Goal: Book appointment/travel/reservation

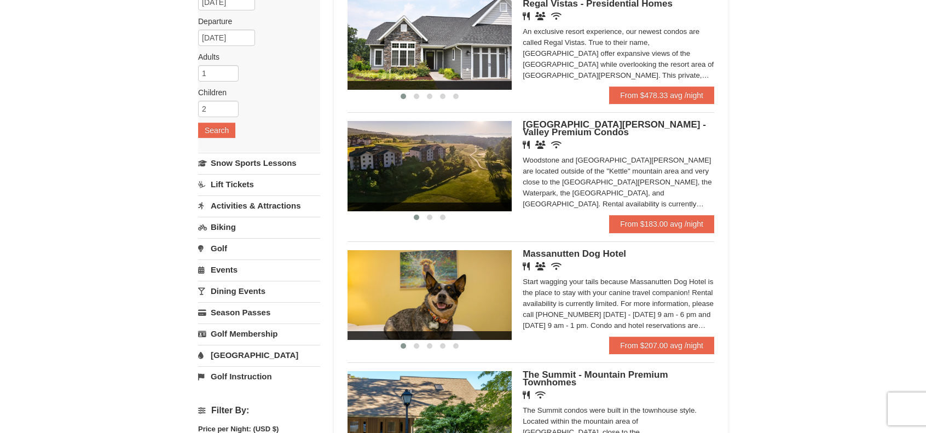
scroll to position [164, 0]
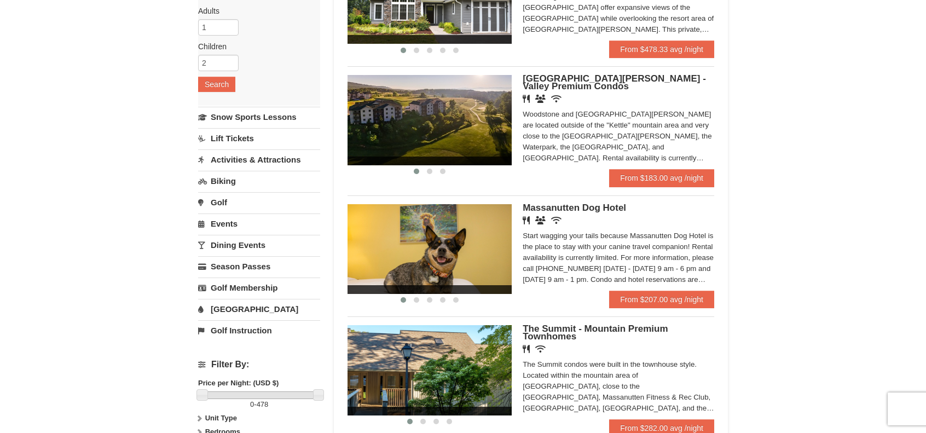
click at [261, 159] on link "Activities & Attractions" at bounding box center [259, 159] width 122 height 20
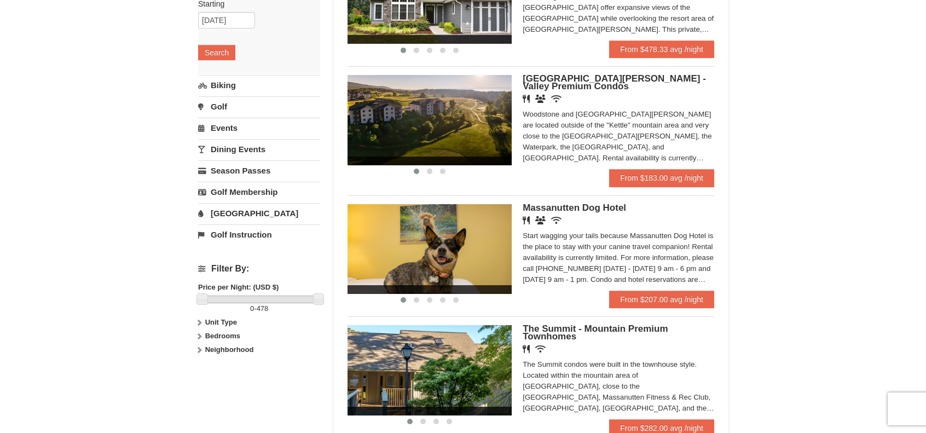
click at [233, 213] on link "[GEOGRAPHIC_DATA]" at bounding box center [259, 213] width 122 height 20
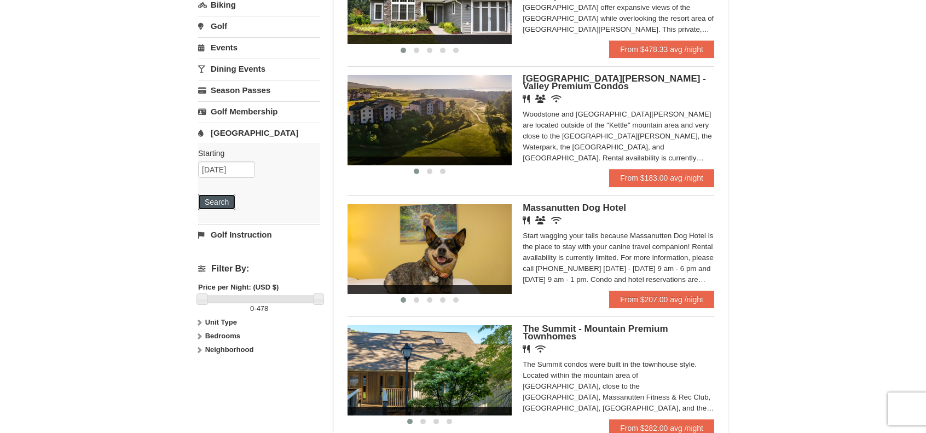
click at [224, 203] on button "Search" at bounding box center [216, 201] width 37 height 15
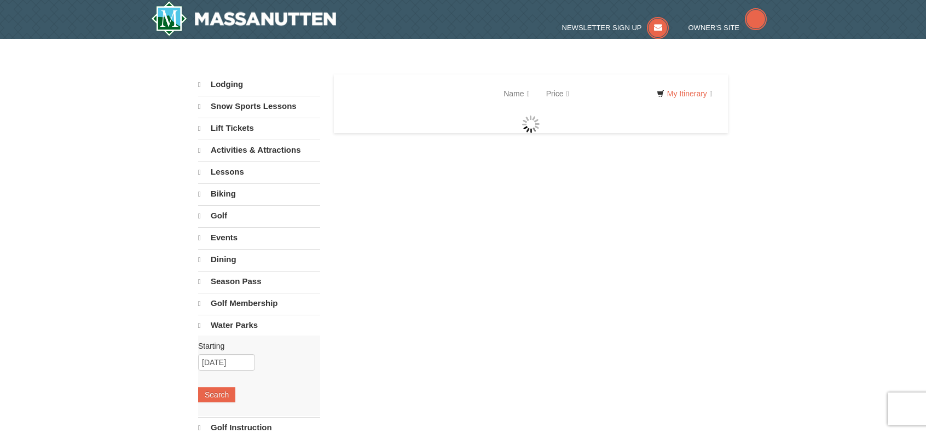
select select "10"
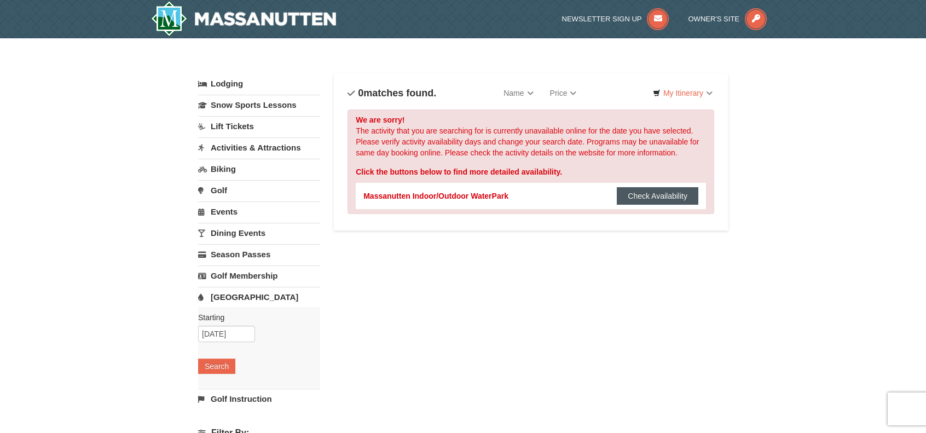
click at [643, 192] on button "Check Availability" at bounding box center [658, 196] width 82 height 18
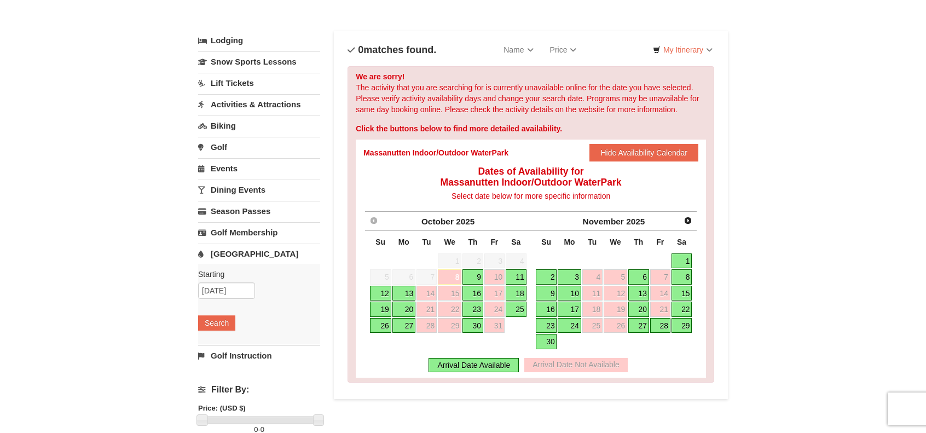
scroll to position [110, 0]
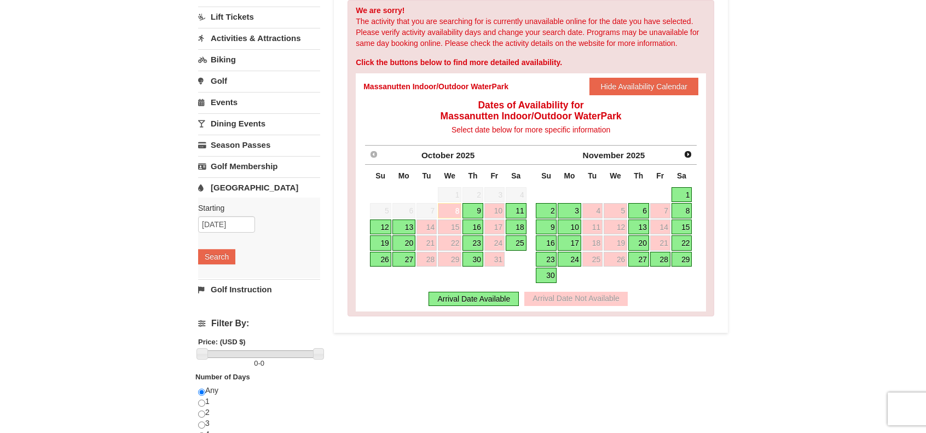
click at [518, 209] on link "11" at bounding box center [516, 210] width 21 height 15
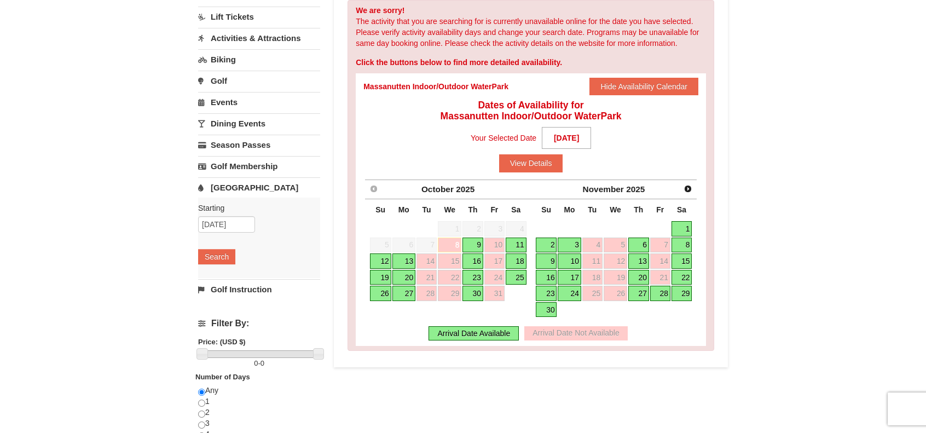
click at [405, 259] on link "13" at bounding box center [404, 260] width 23 height 15
click at [523, 244] on link "11" at bounding box center [516, 245] width 21 height 15
click at [500, 335] on div "Arrival Date Available" at bounding box center [474, 333] width 90 height 14
click at [544, 165] on button "View Details" at bounding box center [531, 163] width 64 height 18
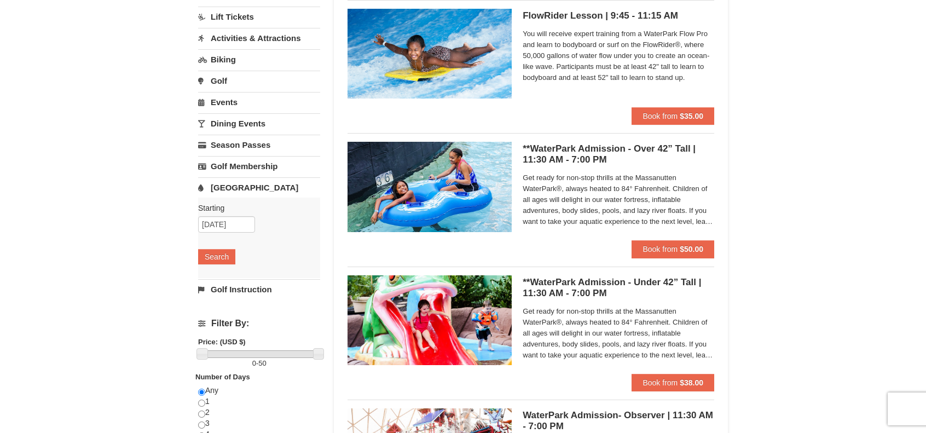
scroll to position [110, 0]
click at [699, 251] on strong "$50.00" at bounding box center [692, 249] width 24 height 9
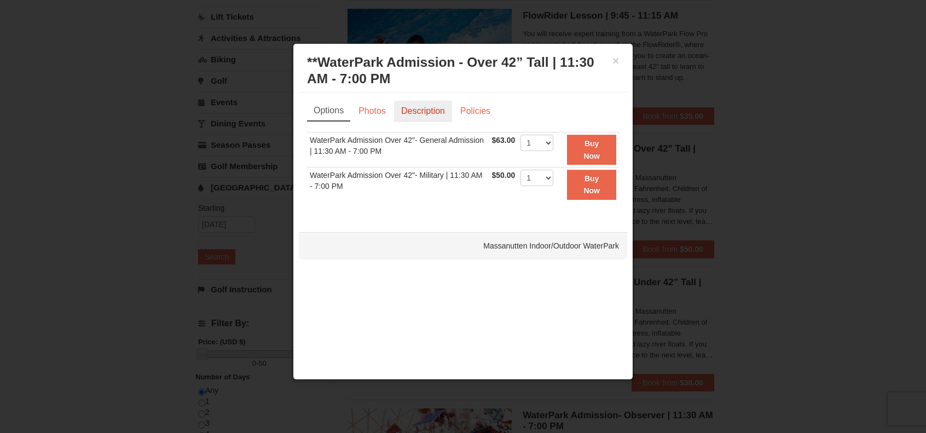
click at [424, 101] on link "Description" at bounding box center [423, 111] width 58 height 21
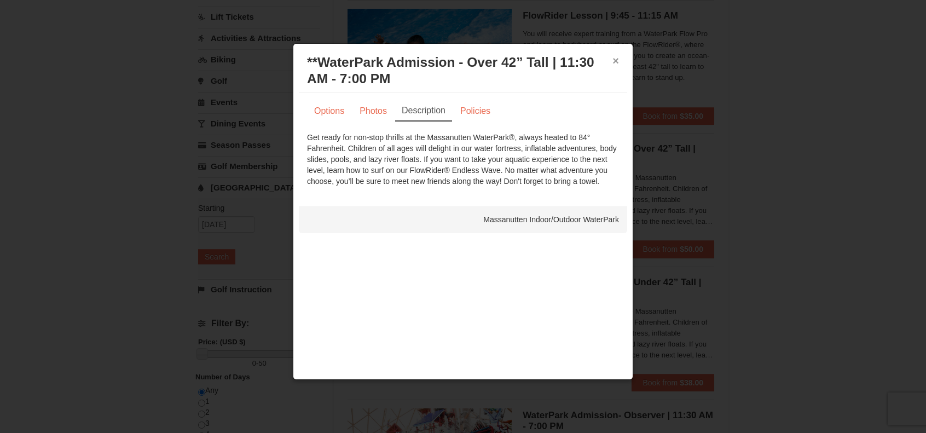
click at [617, 62] on button "×" at bounding box center [616, 60] width 7 height 11
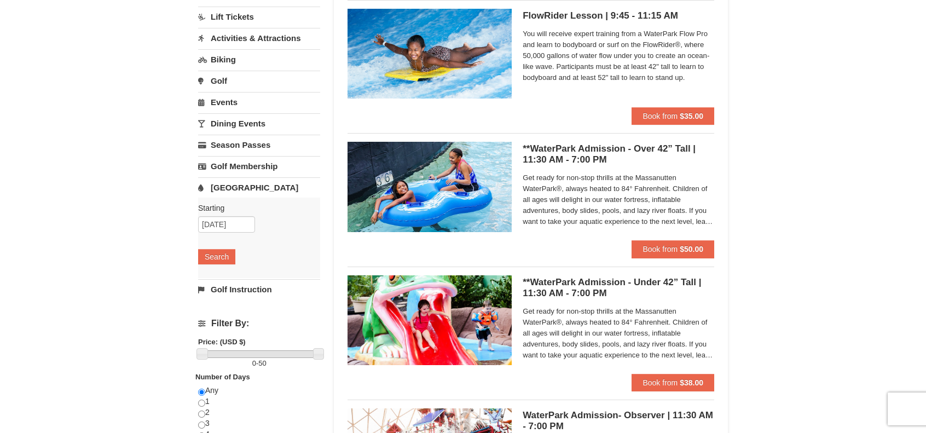
click at [773, 123] on div "× Categories List Filter My Itinerary Questions? 1-540-289-9441 Lodging Arrival…" at bounding box center [463, 313] width 926 height 768
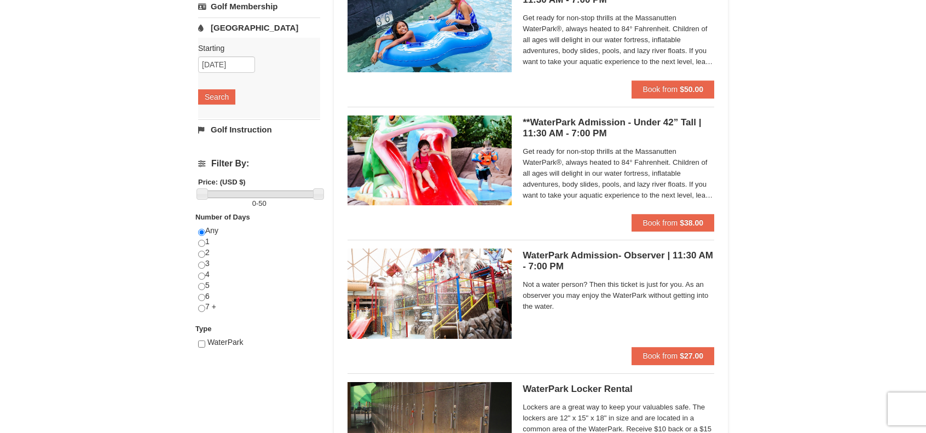
scroll to position [0, 0]
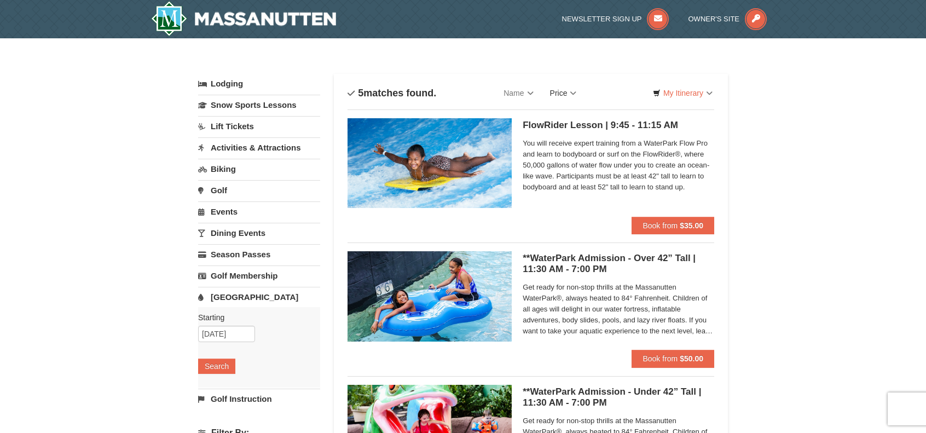
click at [577, 92] on link "Price" at bounding box center [563, 93] width 43 height 22
click at [574, 125] on link "Price (High to Low)" at bounding box center [587, 130] width 88 height 14
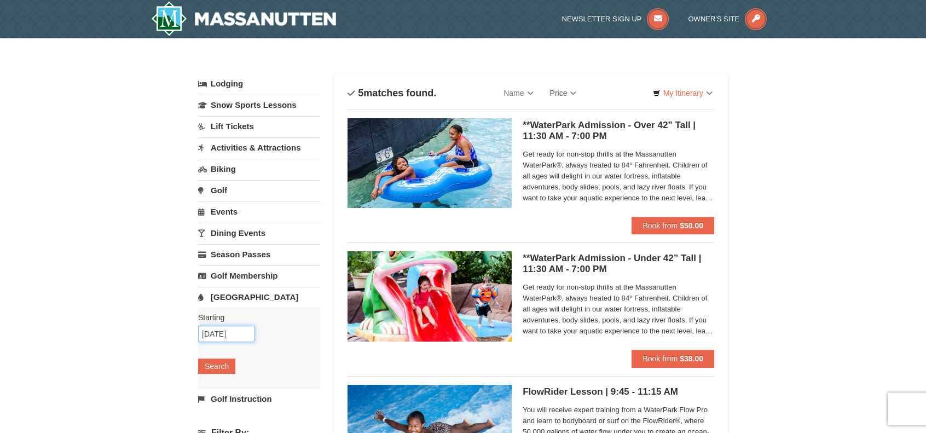
click at [205, 335] on input "10/11/2025" at bounding box center [226, 334] width 57 height 16
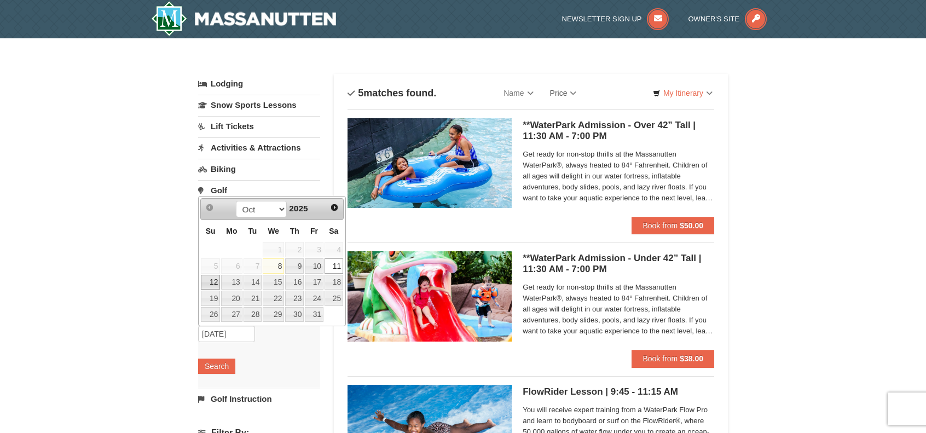
click at [214, 283] on link "12" at bounding box center [210, 282] width 19 height 15
type input "[DATE]"
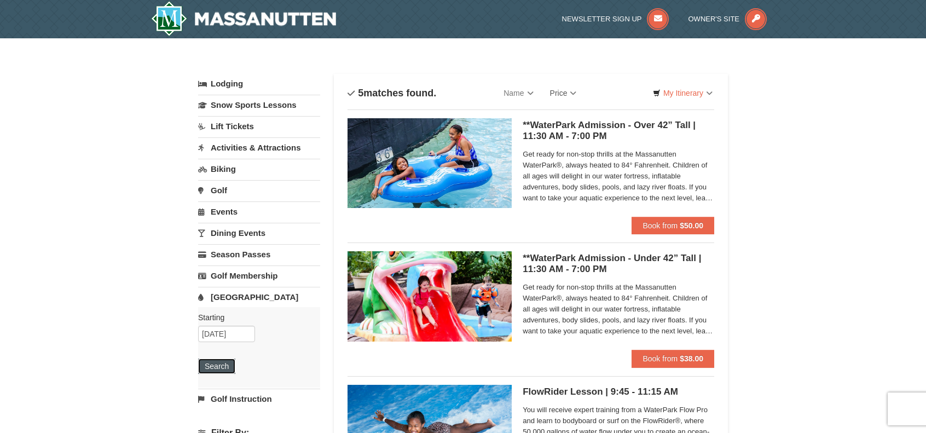
click at [220, 367] on button "Search" at bounding box center [216, 366] width 37 height 15
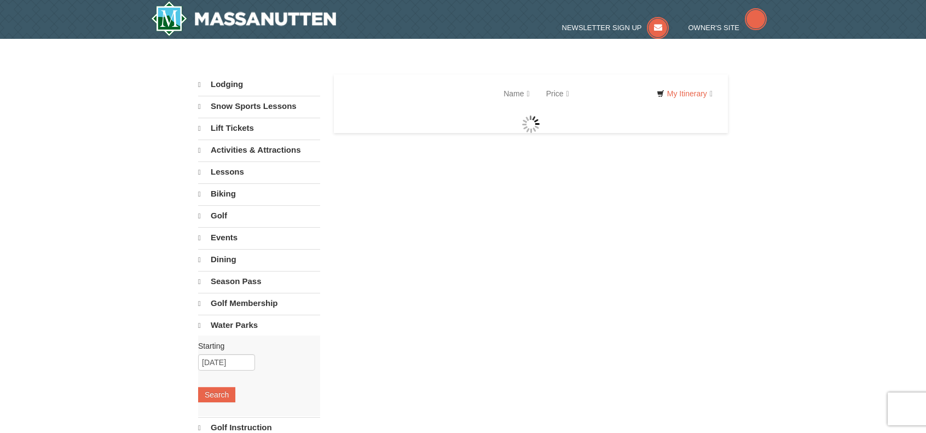
select select "10"
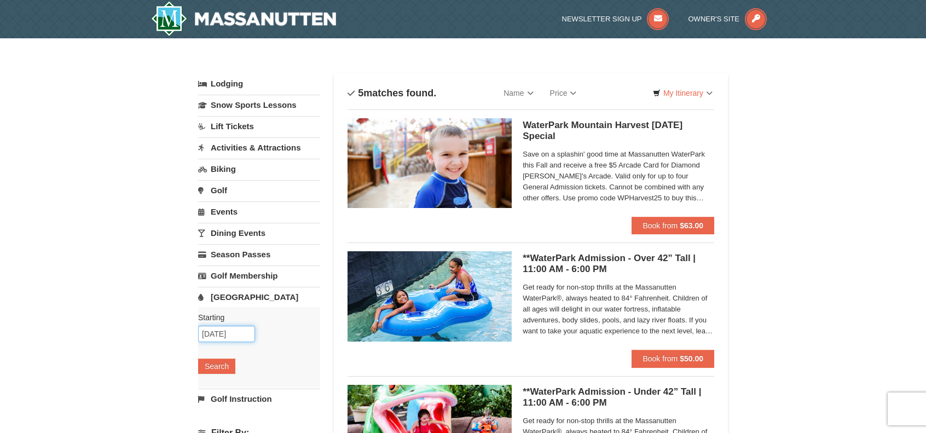
click at [228, 337] on input "[DATE]" at bounding box center [226, 334] width 57 height 16
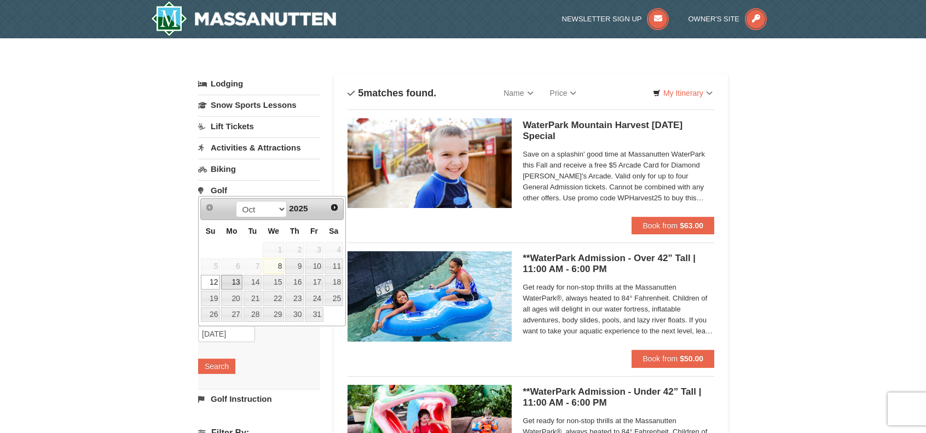
click at [231, 282] on link "13" at bounding box center [231, 282] width 21 height 15
type input "[DATE]"
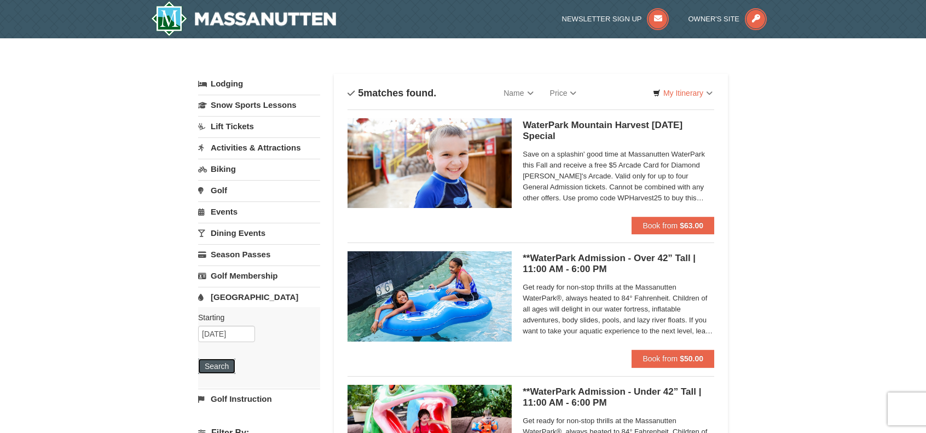
click at [220, 366] on button "Search" at bounding box center [216, 366] width 37 height 15
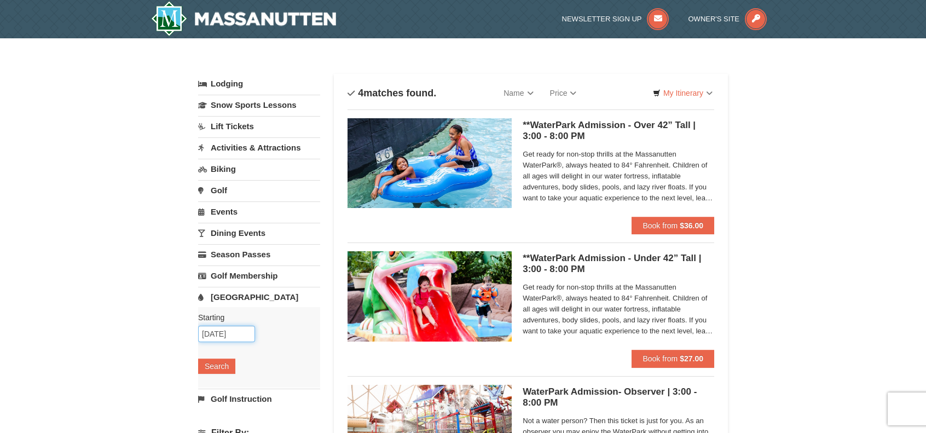
click at [227, 335] on input "10/13/2025" at bounding box center [226, 334] width 57 height 16
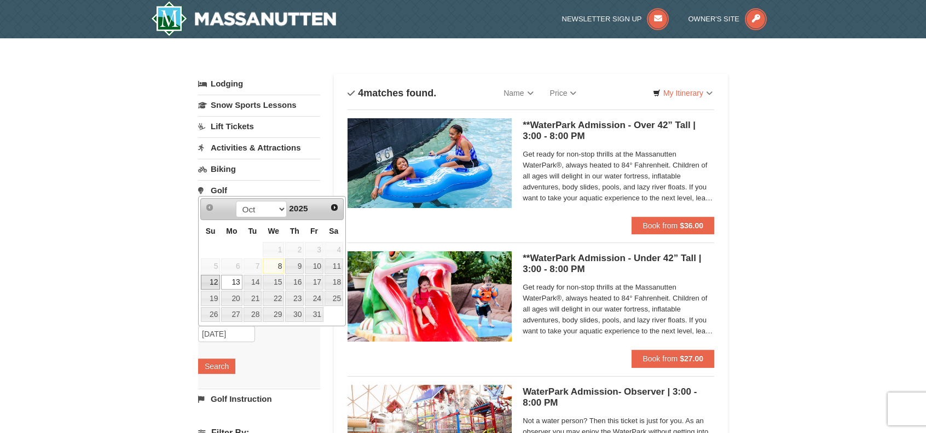
click at [216, 283] on link "12" at bounding box center [210, 282] width 19 height 15
type input "[DATE]"
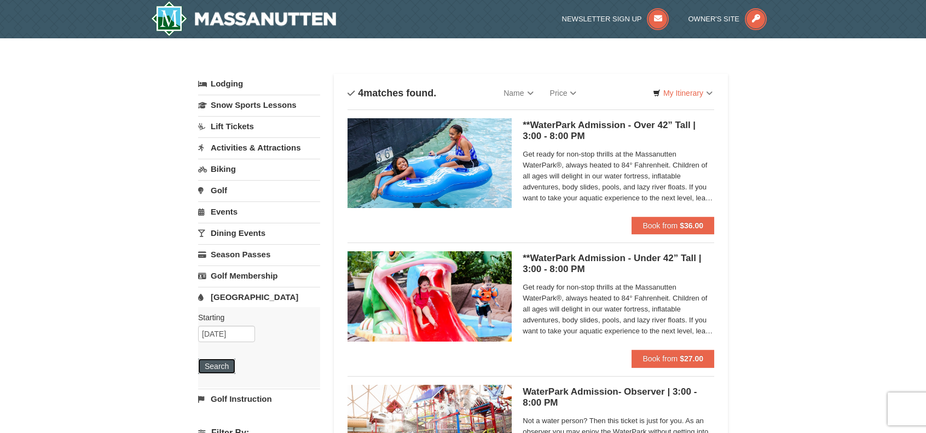
click at [210, 361] on button "Search" at bounding box center [216, 366] width 37 height 15
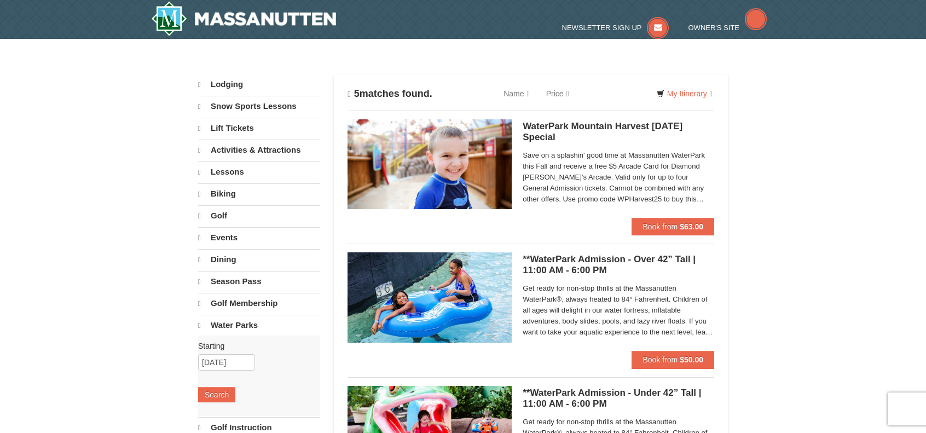
select select "10"
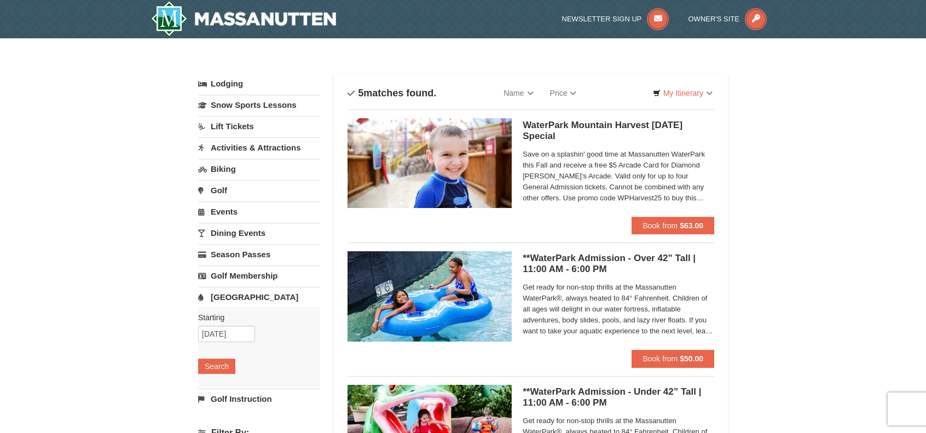
click at [229, 210] on link "Events" at bounding box center [259, 211] width 122 height 20
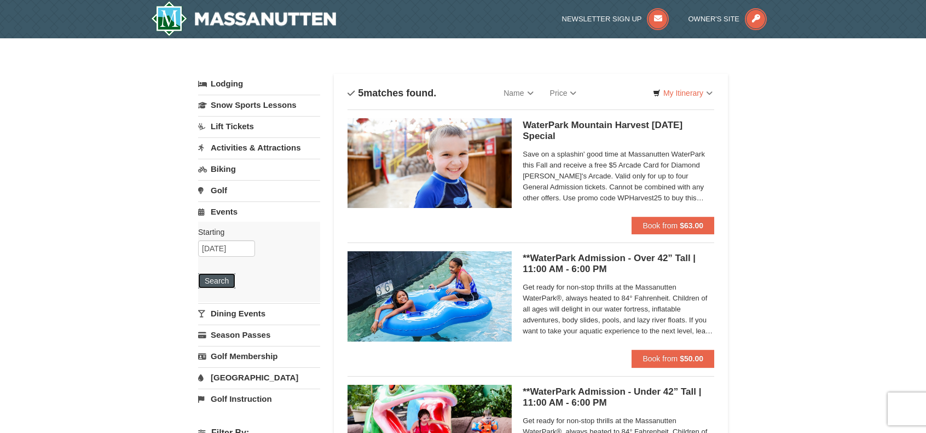
click at [218, 281] on button "Search" at bounding box center [216, 280] width 37 height 15
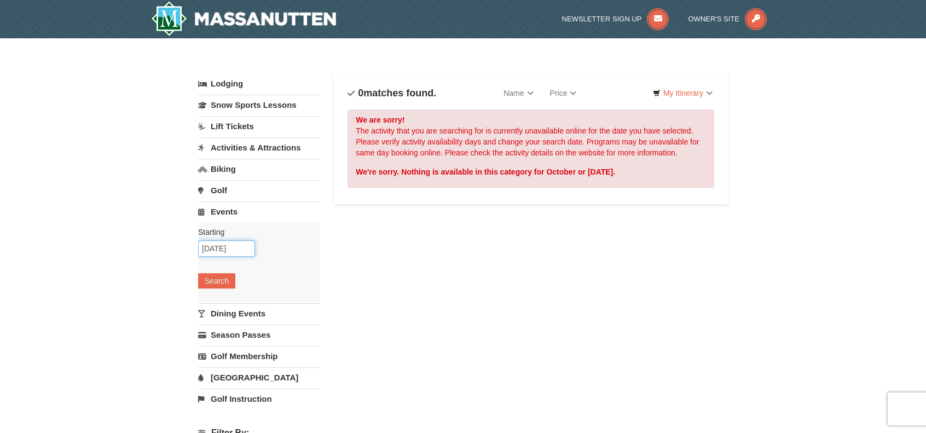
click at [232, 240] on input "[DATE]" at bounding box center [226, 248] width 57 height 16
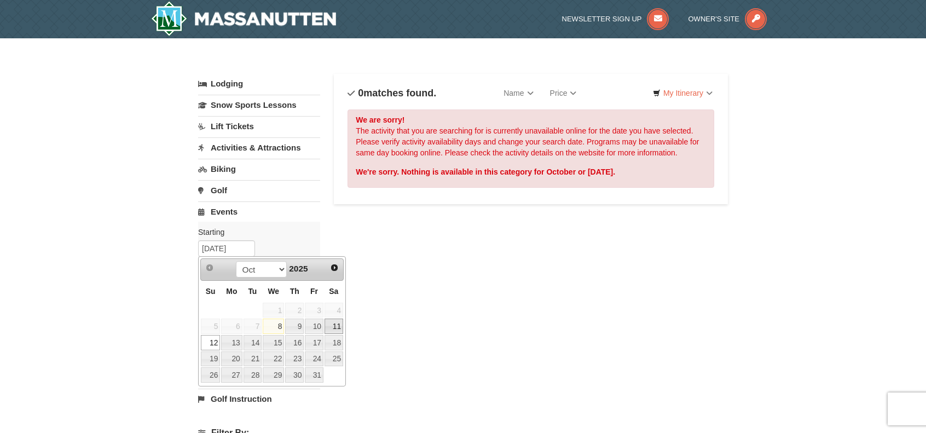
click at [332, 327] on link "11" at bounding box center [334, 326] width 19 height 15
type input "[DATE]"
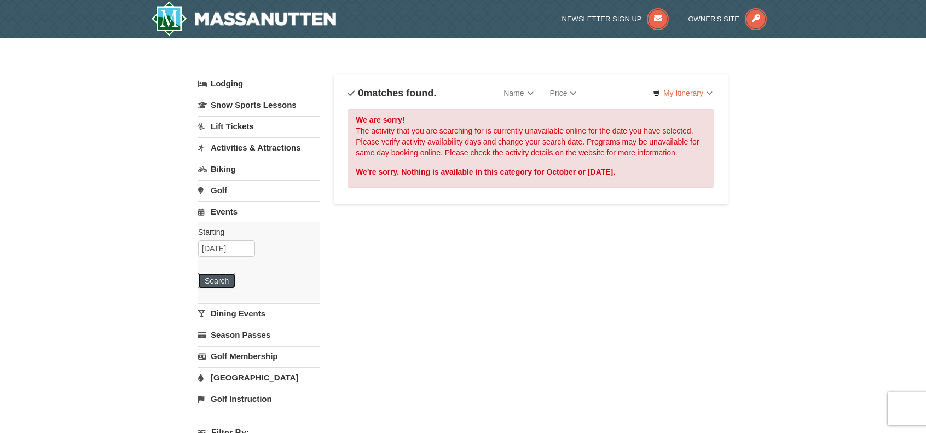
click at [228, 276] on button "Search" at bounding box center [216, 280] width 37 height 15
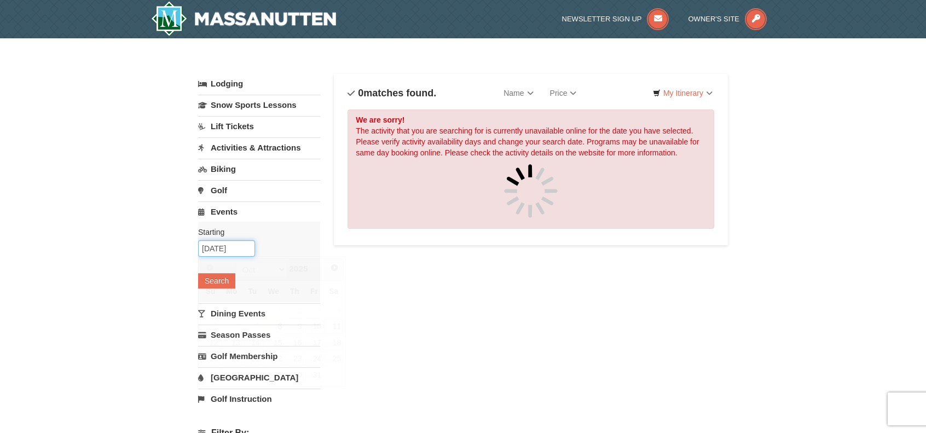
click at [215, 240] on input "10/11/2025" at bounding box center [226, 248] width 57 height 16
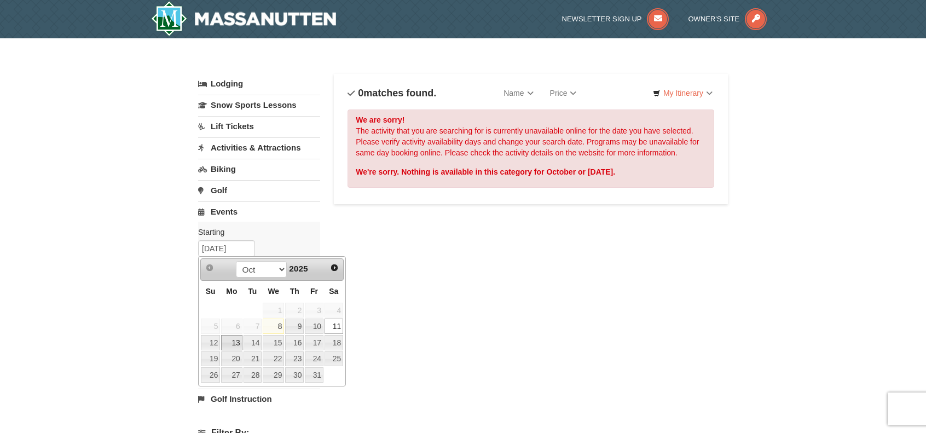
click at [228, 344] on link "13" at bounding box center [231, 342] width 21 height 15
type input "10/13/2025"
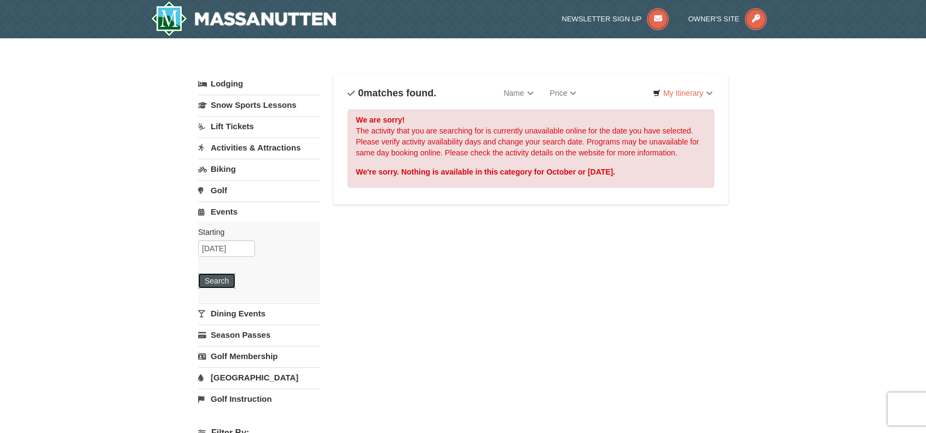
click at [217, 276] on button "Search" at bounding box center [216, 280] width 37 height 15
click at [245, 309] on link "Dining Events" at bounding box center [259, 313] width 122 height 20
click at [274, 148] on link "Activities & Attractions" at bounding box center [259, 147] width 122 height 20
click at [232, 186] on input "[DATE]" at bounding box center [226, 184] width 57 height 16
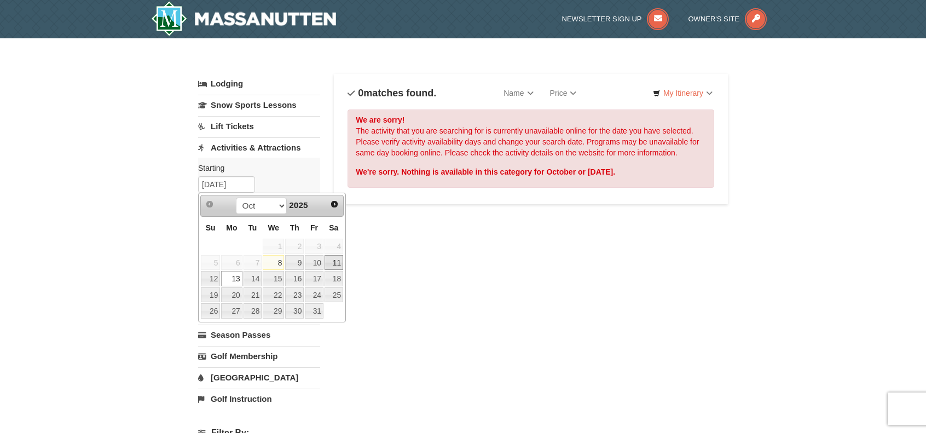
click at [331, 262] on link "11" at bounding box center [334, 262] width 19 height 15
type input "[DATE]"
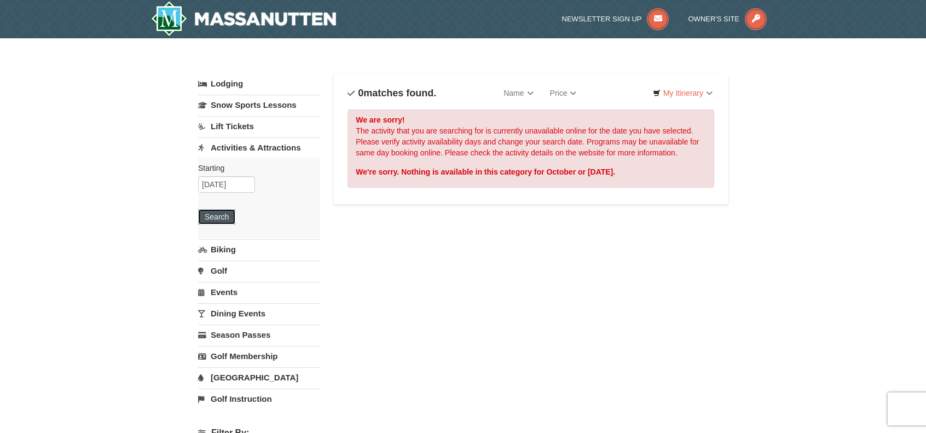
click at [221, 220] on button "Search" at bounding box center [216, 216] width 37 height 15
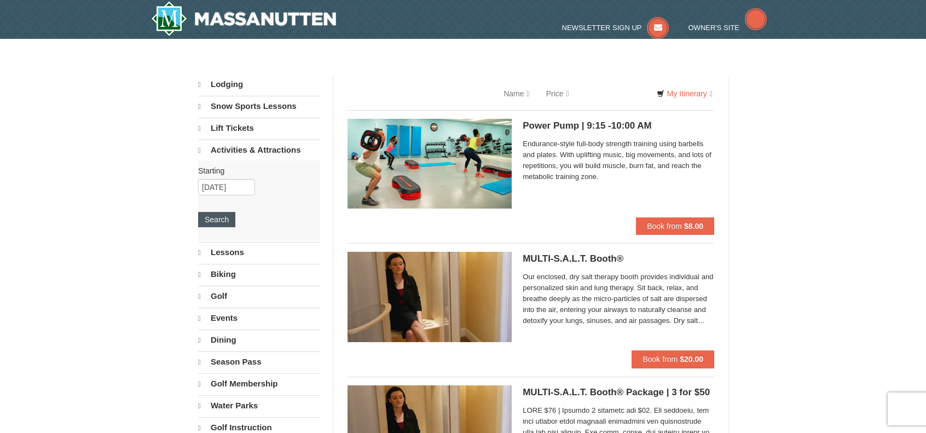
select select "10"
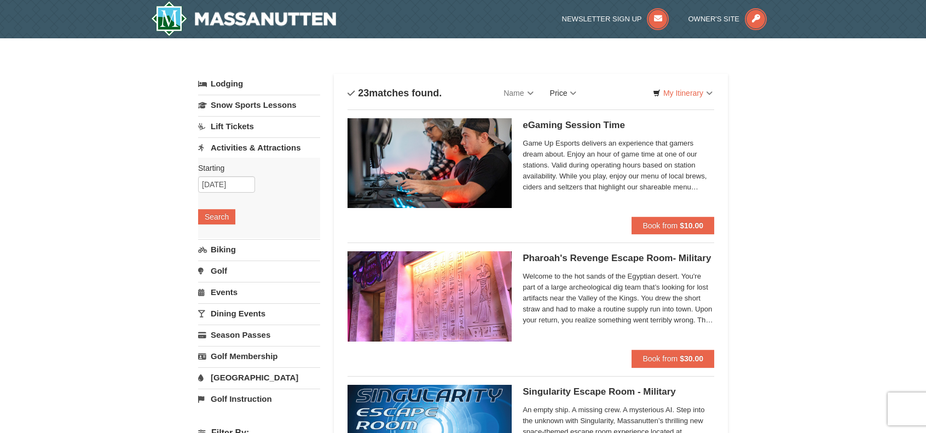
click at [569, 93] on link "Price" at bounding box center [563, 93] width 43 height 22
click at [578, 130] on link "Price (High to Low)" at bounding box center [587, 130] width 88 height 14
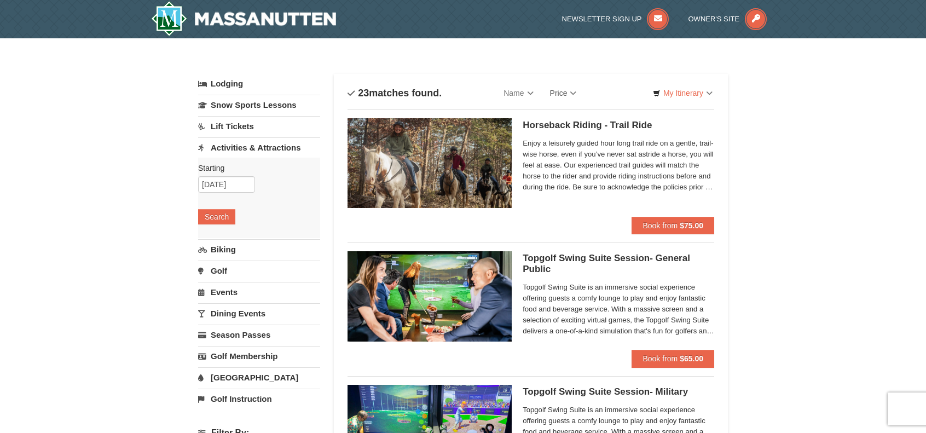
click at [221, 379] on link "[GEOGRAPHIC_DATA]" at bounding box center [259, 377] width 122 height 20
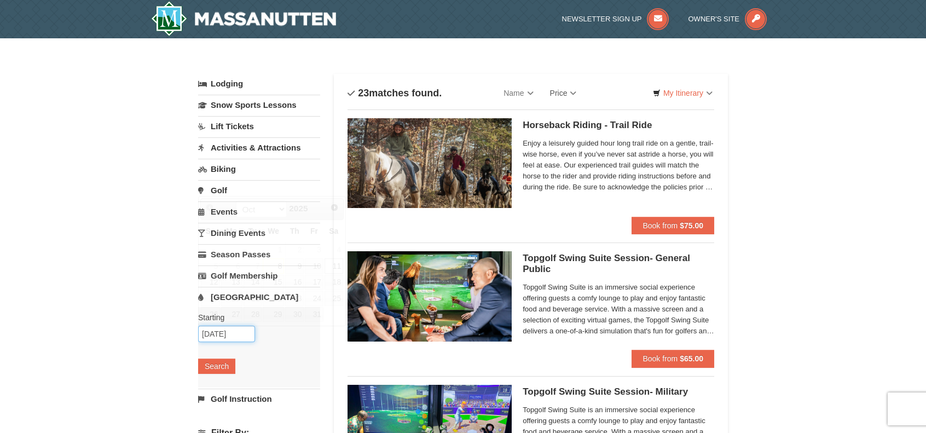
click at [227, 331] on input "[DATE]" at bounding box center [226, 334] width 57 height 16
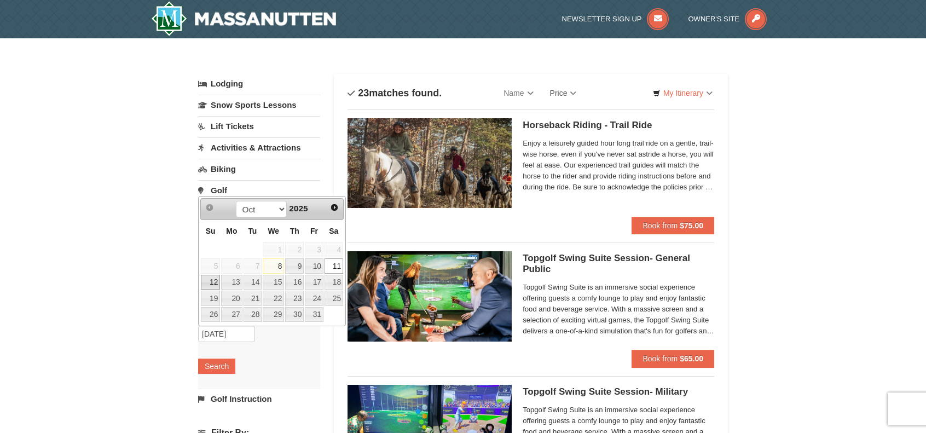
click at [213, 281] on link "12" at bounding box center [210, 282] width 19 height 15
type input "[DATE]"
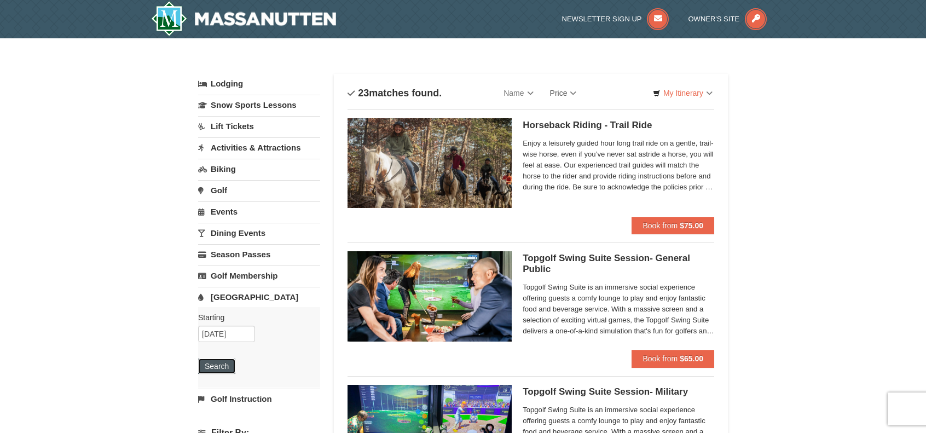
click at [215, 368] on button "Search" at bounding box center [216, 366] width 37 height 15
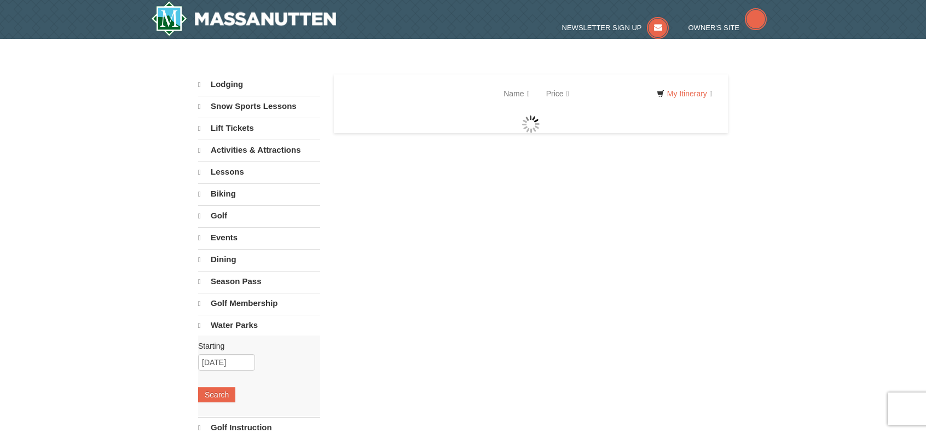
select select "10"
